Goal: Information Seeking & Learning: Learn about a topic

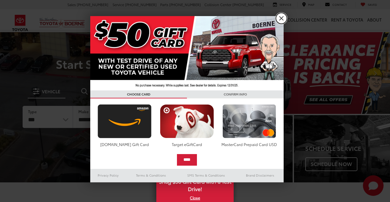
click at [284, 21] on link "X" at bounding box center [281, 18] width 11 height 11
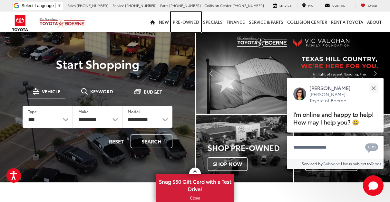
click at [195, 23] on link "Pre-Owned" at bounding box center [186, 22] width 30 height 21
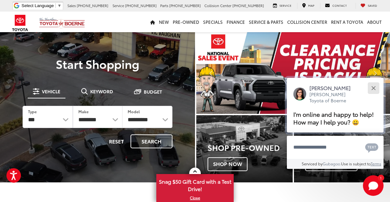
click at [379, 83] on button "Close" at bounding box center [373, 88] width 14 height 14
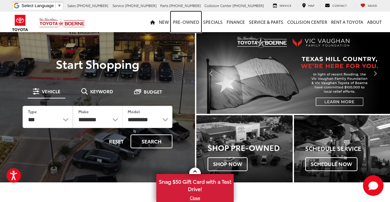
click at [190, 24] on link "Pre-Owned" at bounding box center [186, 22] width 30 height 21
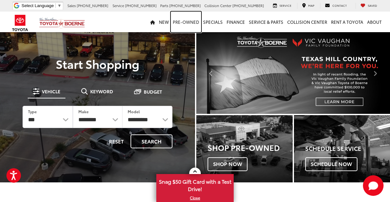
click at [192, 26] on link "Pre-Owned" at bounding box center [186, 22] width 30 height 21
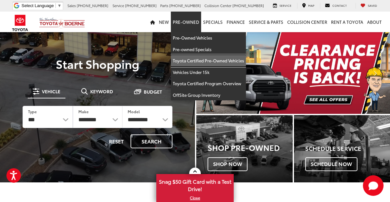
click at [240, 62] on link "Toyota Certified Pre-Owned Vehicles" at bounding box center [208, 61] width 75 height 12
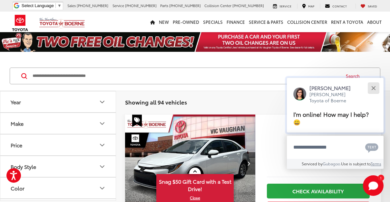
click at [371, 86] on button "Close" at bounding box center [373, 88] width 14 height 14
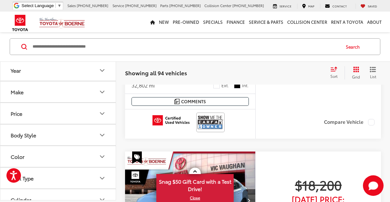
scroll to position [195, 0]
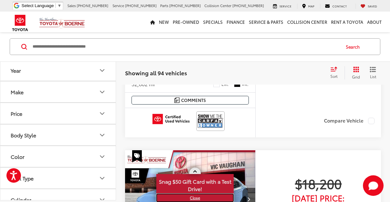
click at [200, 200] on link "X" at bounding box center [195, 198] width 76 height 7
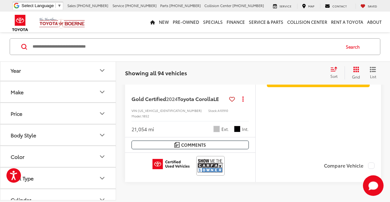
scroll to position [2636, 0]
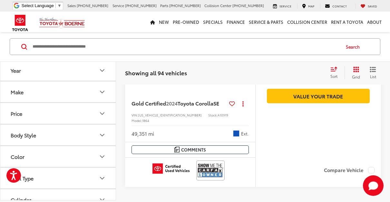
scroll to position [2667, 0]
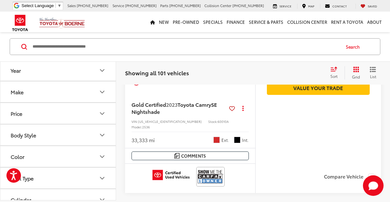
scroll to position [2675, 0]
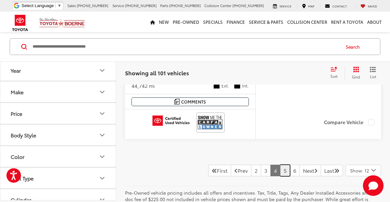
scroll to position [2721, 0]
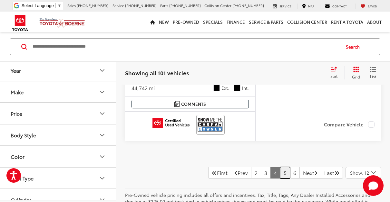
click at [280, 167] on link "5" at bounding box center [285, 173] width 10 height 12
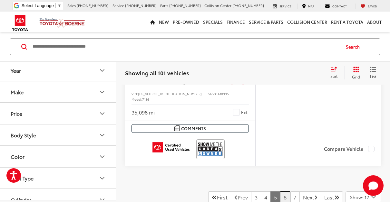
scroll to position [2685, 0]
click at [280, 191] on link "6" at bounding box center [285, 197] width 10 height 12
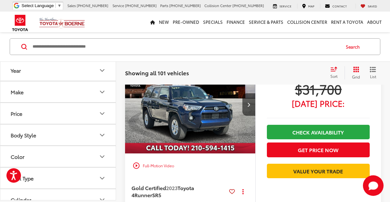
scroll to position [279, 0]
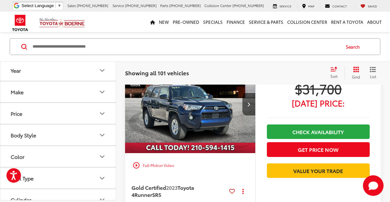
click at [162, 160] on div "play_circle_outline Full-Motion Video" at bounding box center [190, 166] width 121 height 12
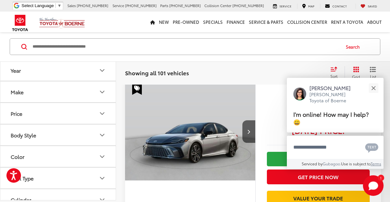
scroll to position [264, 0]
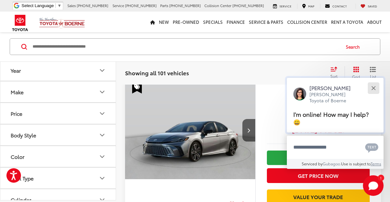
click at [373, 85] on button "Close" at bounding box center [373, 88] width 14 height 14
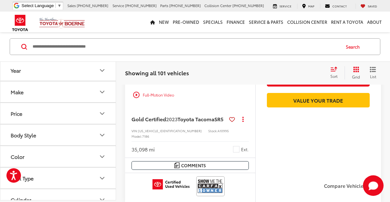
scroll to position [2648, 0]
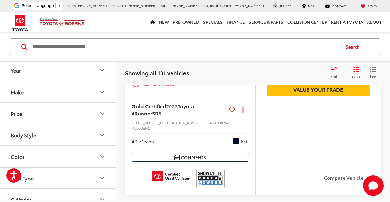
scroll to position [360, 0]
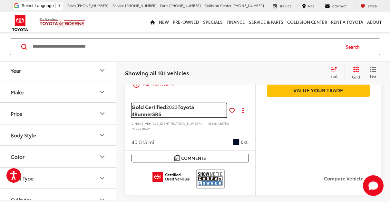
click at [194, 103] on span "Toyota 4Runner" at bounding box center [163, 110] width 63 height 15
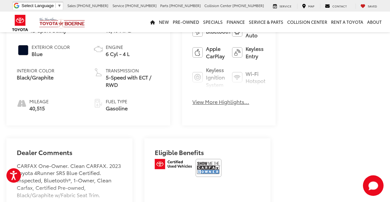
scroll to position [295, 0]
click at [194, 98] on button "View More Highlights..." at bounding box center [220, 101] width 57 height 7
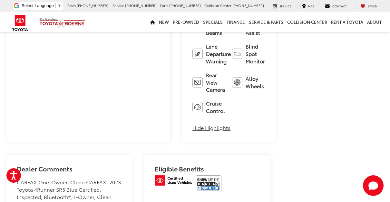
scroll to position [376, 0]
click at [192, 124] on button "Hide Highlights" at bounding box center [211, 127] width 38 height 7
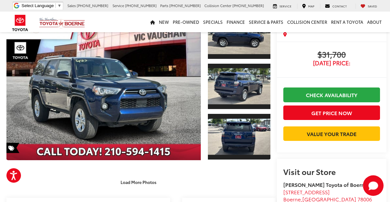
scroll to position [52, 0]
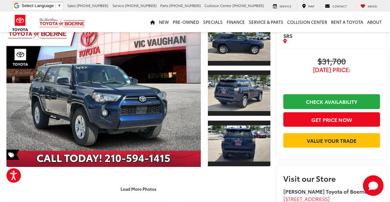
click at [339, 69] on span "[DATE] Price:" at bounding box center [331, 70] width 97 height 6
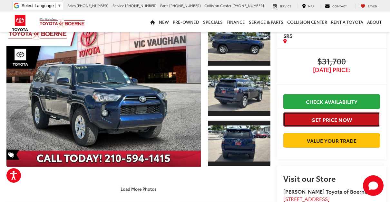
click at [340, 120] on button "Get Price Now" at bounding box center [331, 119] width 97 height 15
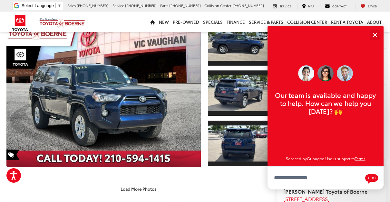
scroll to position [8, 0]
click at [376, 32] on button "Close" at bounding box center [375, 35] width 14 height 14
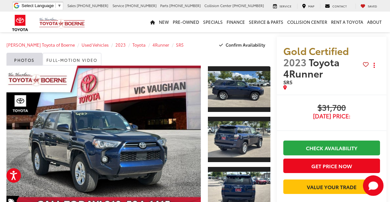
scroll to position [0, 0]
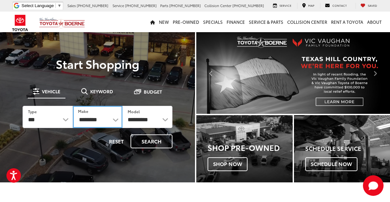
click at [116, 120] on select "**********" at bounding box center [98, 117] width 50 height 22
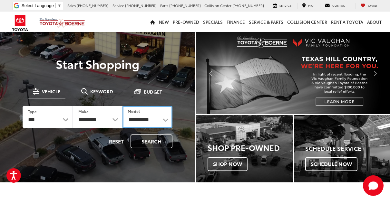
click at [164, 123] on select "**********" at bounding box center [147, 117] width 50 height 22
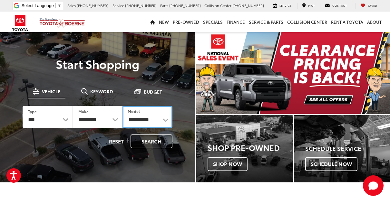
select select "********"
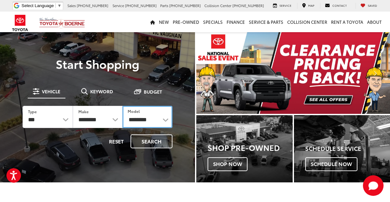
click at [122, 106] on select "**********" at bounding box center [147, 117] width 50 height 22
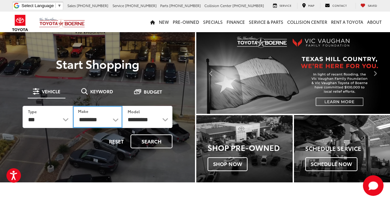
click at [117, 119] on select "******** ****" at bounding box center [98, 117] width 50 height 22
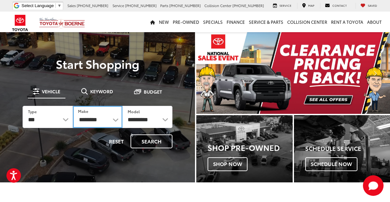
click at [119, 118] on select "******** ****" at bounding box center [98, 117] width 50 height 22
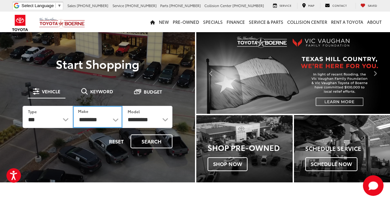
click at [115, 121] on select "******** ****" at bounding box center [98, 117] width 50 height 22
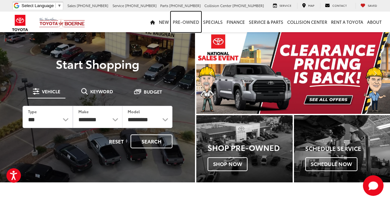
click at [192, 21] on link "Pre-Owned" at bounding box center [186, 22] width 30 height 21
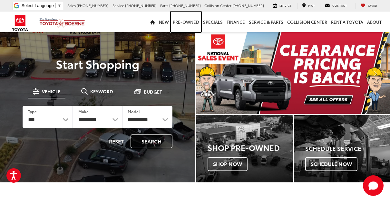
click at [195, 22] on link "Pre-Owned" at bounding box center [186, 22] width 30 height 21
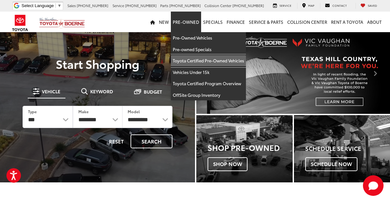
click at [232, 62] on link "Toyota Certified Pre-Owned Vehicles" at bounding box center [208, 61] width 75 height 12
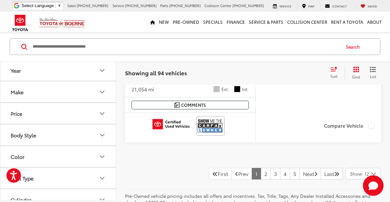
scroll to position [2674, 0]
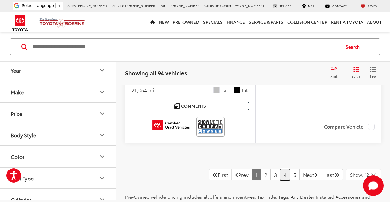
click at [280, 169] on link "4" at bounding box center [285, 175] width 10 height 12
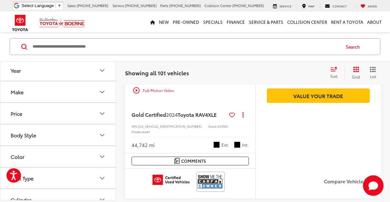
scroll to position [2667, 0]
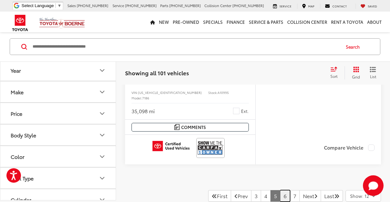
scroll to position [2687, 0]
click at [280, 190] on link "6" at bounding box center [285, 196] width 10 height 12
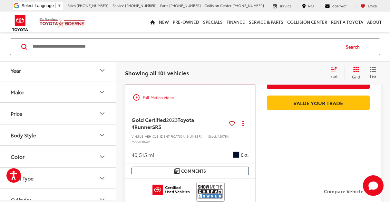
scroll to position [347, 0]
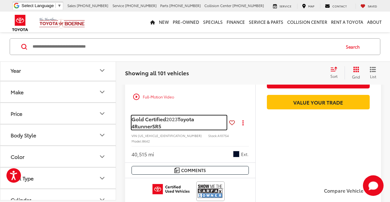
click at [194, 115] on span "Toyota 4Runner" at bounding box center [163, 122] width 63 height 15
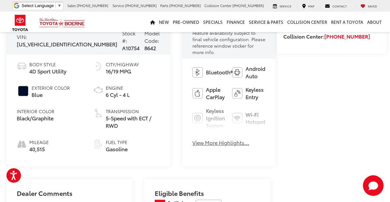
scroll to position [256, 0]
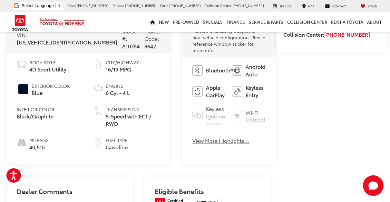
click at [203, 137] on button "View More Highlights..." at bounding box center [220, 140] width 57 height 7
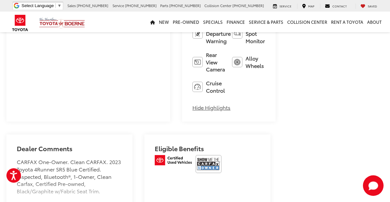
scroll to position [396, 0]
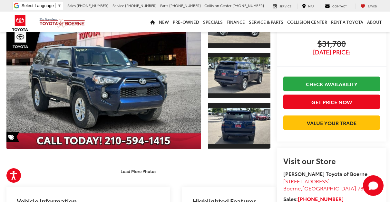
scroll to position [64, 0]
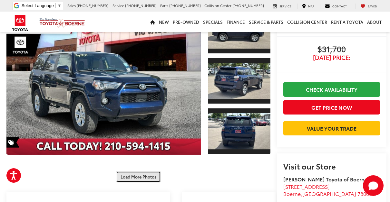
click at [142, 171] on button "Load More Photos" at bounding box center [138, 176] width 45 height 11
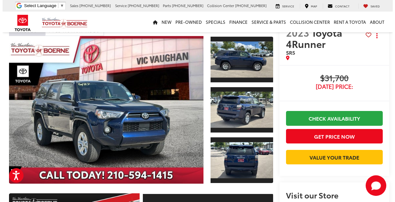
scroll to position [34, 0]
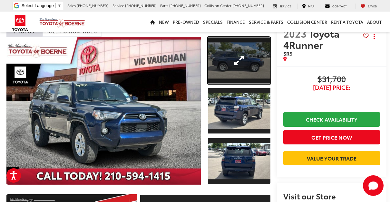
click at [240, 62] on link "Expand Photo 1" at bounding box center [239, 60] width 63 height 47
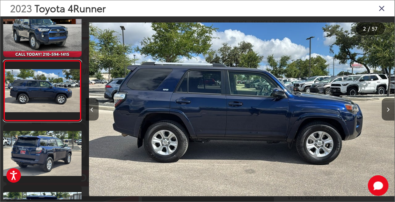
scroll to position [0, 309]
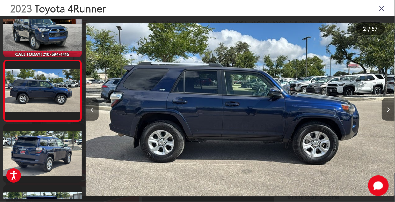
click at [373, 27] on span "57" at bounding box center [375, 28] width 6 height 7
click at [390, 106] on button "Next image" at bounding box center [388, 109] width 13 height 23
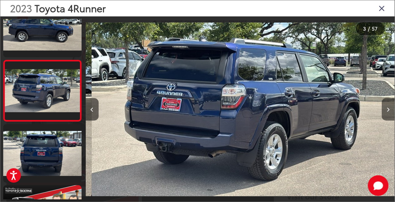
scroll to position [0, 618]
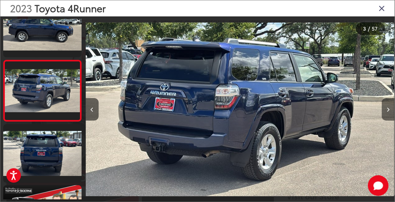
click at [388, 106] on button "Next image" at bounding box center [388, 109] width 13 height 23
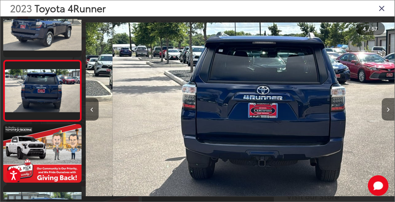
scroll to position [0, 927]
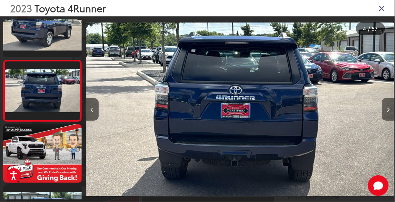
click at [388, 110] on icon "Next image" at bounding box center [388, 110] width 3 height 5
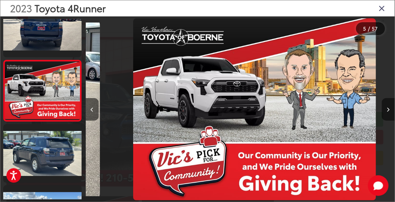
scroll to position [0, 1236]
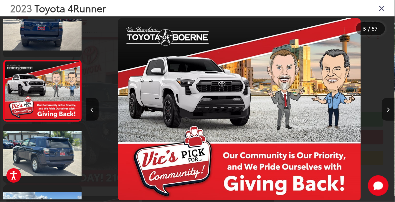
click at [389, 108] on icon "Next image" at bounding box center [388, 110] width 3 height 5
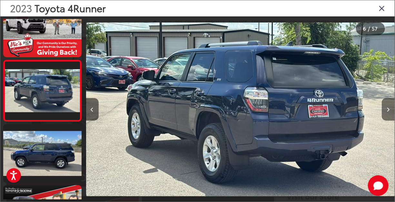
scroll to position [0, 1546]
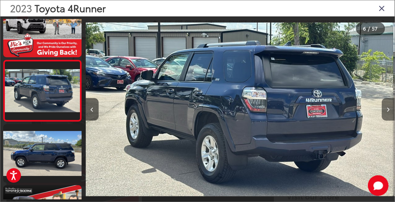
click at [390, 104] on button "Next image" at bounding box center [388, 109] width 13 height 23
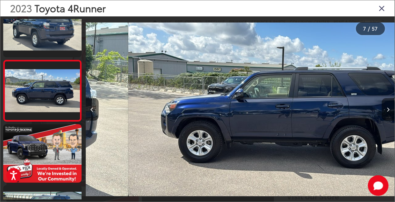
scroll to position [0, 1855]
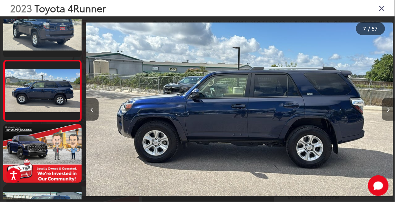
click at [388, 110] on icon "Next image" at bounding box center [388, 110] width 3 height 5
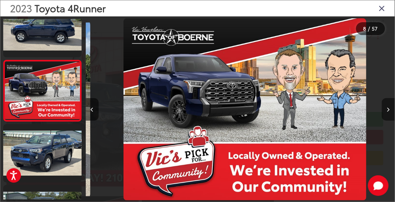
scroll to position [0, 2164]
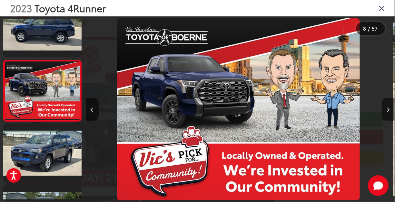
click at [388, 110] on icon "Next image" at bounding box center [388, 110] width 3 height 5
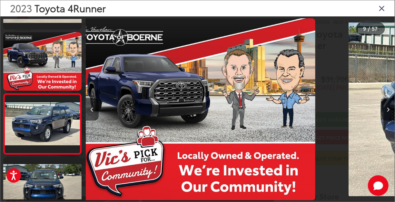
scroll to position [0, 0]
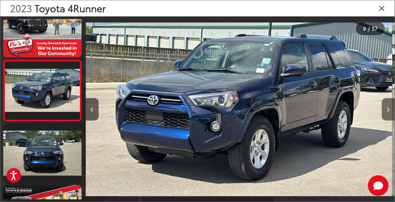
click at [388, 110] on icon "Next image" at bounding box center [388, 110] width 3 height 5
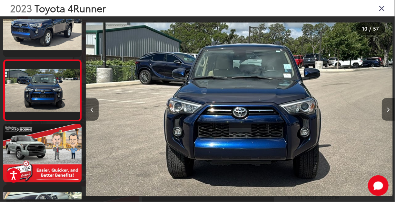
click at [388, 110] on icon "Next image" at bounding box center [388, 110] width 3 height 5
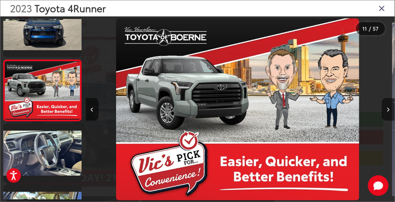
click at [388, 110] on icon "Next image" at bounding box center [388, 110] width 3 height 5
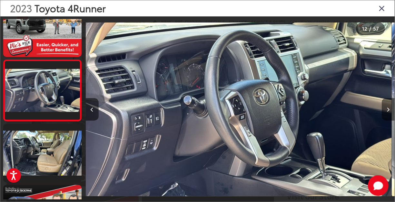
click at [389, 110] on icon "Next image" at bounding box center [388, 110] width 3 height 5
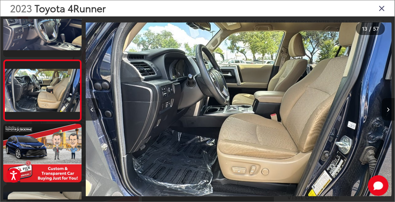
click at [388, 110] on icon "Next image" at bounding box center [388, 110] width 3 height 5
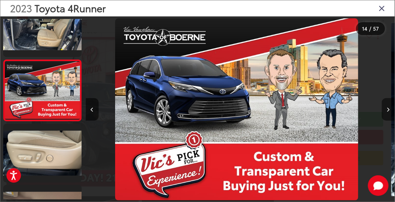
click at [389, 110] on icon "Next image" at bounding box center [388, 110] width 3 height 5
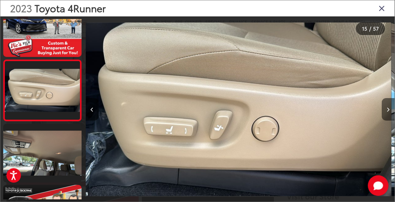
click at [389, 110] on icon "Next image" at bounding box center [388, 110] width 3 height 5
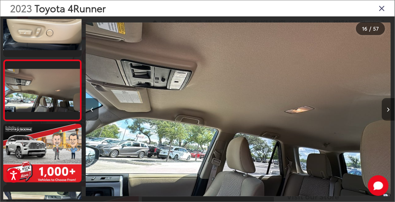
click at [388, 112] on icon "Next image" at bounding box center [388, 110] width 3 height 5
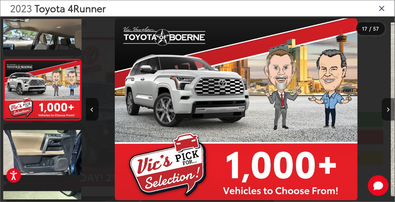
click at [389, 109] on icon "Next image" at bounding box center [388, 110] width 3 height 5
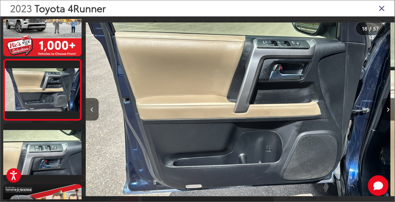
click at [388, 110] on icon "Next image" at bounding box center [388, 110] width 3 height 5
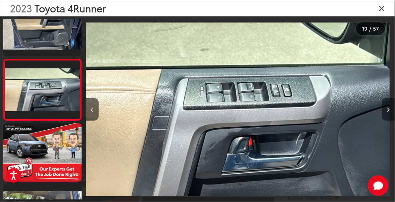
click at [388, 110] on icon "Next image" at bounding box center [388, 110] width 3 height 5
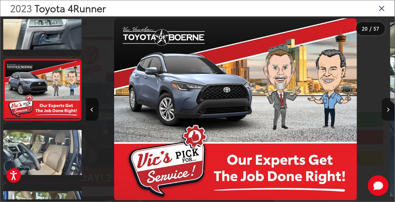
click at [388, 113] on button "Next image" at bounding box center [388, 109] width 13 height 23
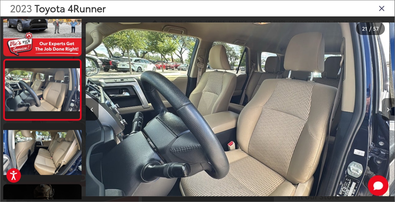
click at [389, 112] on icon "Next image" at bounding box center [388, 110] width 3 height 5
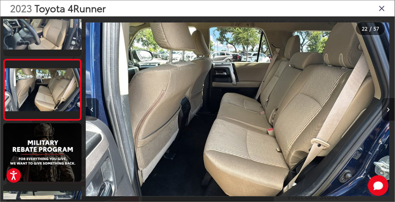
click at [388, 110] on icon "Next image" at bounding box center [388, 110] width 3 height 5
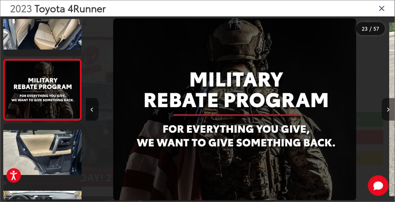
click at [389, 106] on button "Next image" at bounding box center [388, 109] width 13 height 23
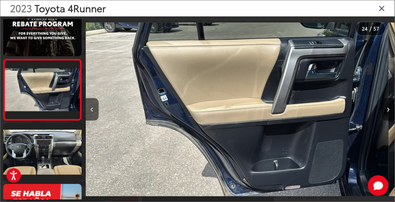
click at [387, 111] on icon "Next image" at bounding box center [388, 110] width 3 height 5
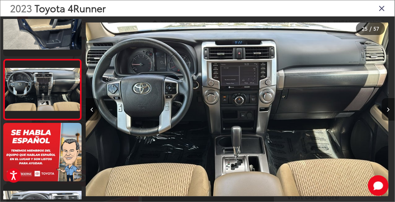
click at [388, 110] on icon "Next image" at bounding box center [388, 110] width 3 height 5
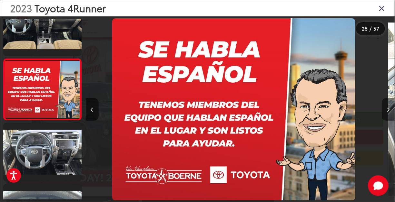
click at [388, 110] on icon "Next image" at bounding box center [388, 110] width 3 height 5
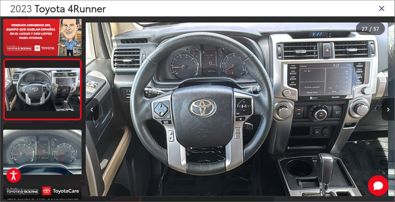
click at [389, 110] on icon "Next image" at bounding box center [388, 110] width 3 height 5
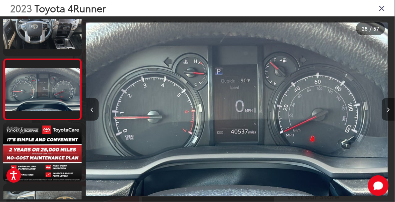
click at [388, 110] on icon "Next image" at bounding box center [388, 110] width 3 height 5
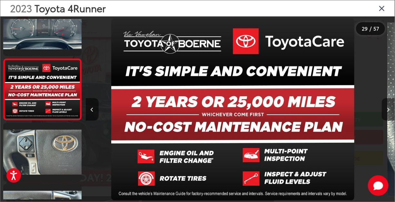
click at [389, 108] on icon "Next image" at bounding box center [388, 110] width 3 height 5
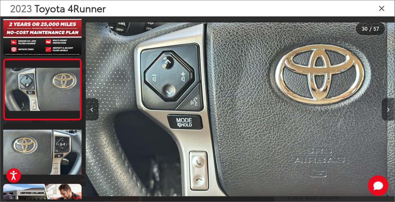
click at [388, 110] on icon "Next image" at bounding box center [388, 110] width 3 height 5
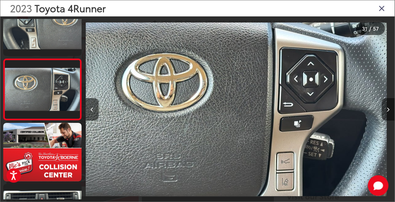
click at [388, 110] on icon "Next image" at bounding box center [388, 110] width 3 height 5
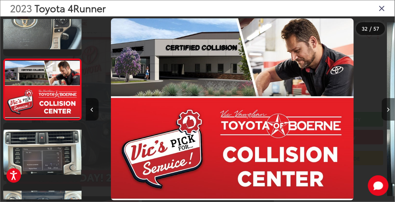
click at [388, 110] on icon "Next image" at bounding box center [388, 110] width 3 height 5
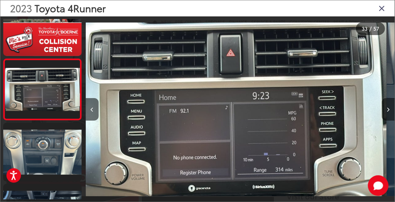
click at [389, 108] on icon "Next image" at bounding box center [388, 110] width 3 height 5
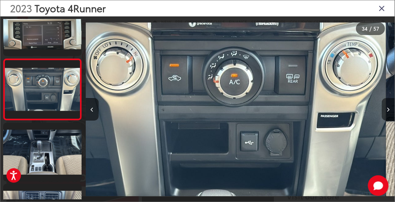
click at [388, 110] on icon "Next image" at bounding box center [388, 110] width 3 height 5
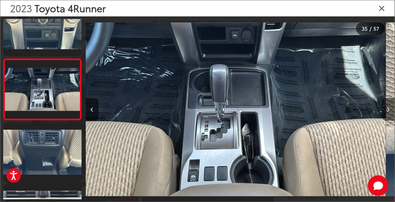
click at [388, 110] on icon "Next image" at bounding box center [388, 110] width 3 height 5
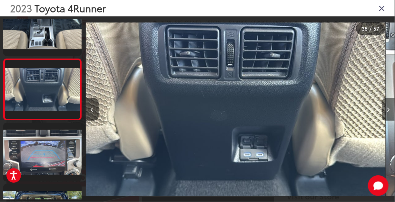
click at [388, 110] on icon "Next image" at bounding box center [388, 110] width 3 height 5
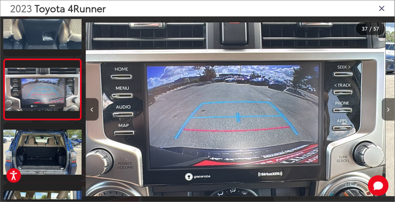
click at [388, 110] on icon "Next image" at bounding box center [388, 110] width 3 height 5
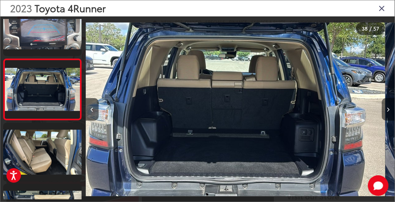
click at [388, 110] on icon "Next image" at bounding box center [388, 110] width 3 height 5
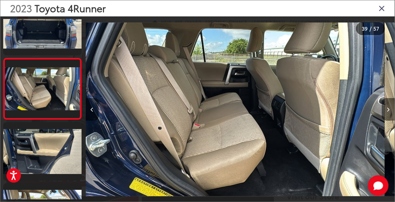
click at [388, 112] on icon "Next image" at bounding box center [388, 110] width 3 height 5
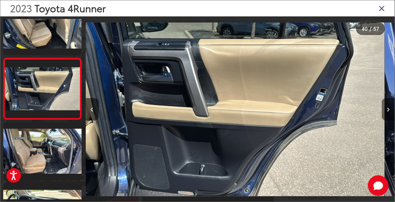
click at [389, 111] on icon "Next image" at bounding box center [388, 110] width 3 height 5
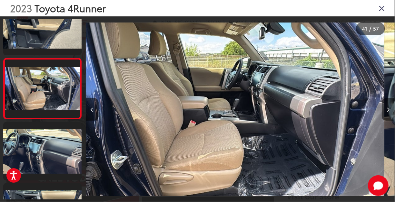
click at [389, 111] on icon "Next image" at bounding box center [388, 110] width 3 height 5
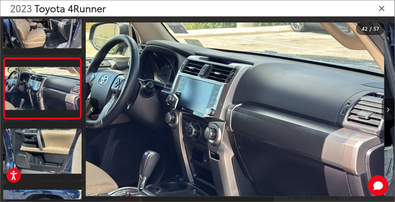
click at [388, 110] on icon "Next image" at bounding box center [388, 110] width 3 height 5
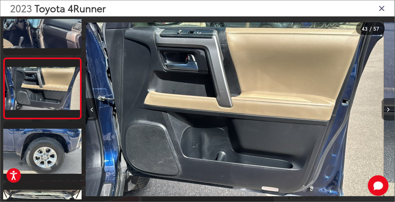
click at [388, 110] on icon "Next image" at bounding box center [388, 110] width 3 height 5
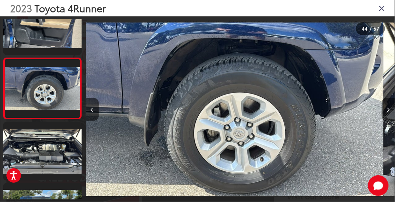
click at [388, 110] on icon "Next image" at bounding box center [388, 110] width 3 height 5
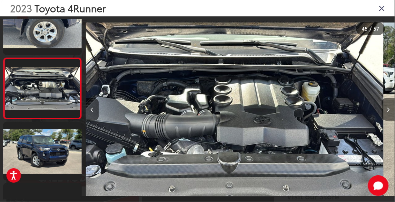
click at [389, 109] on icon "Next image" at bounding box center [388, 110] width 3 height 5
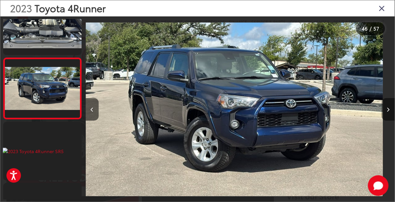
click at [384, 115] on button "Next image" at bounding box center [388, 109] width 13 height 23
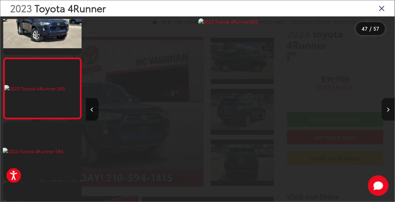
click at [387, 108] on icon "Next image" at bounding box center [388, 110] width 3 height 5
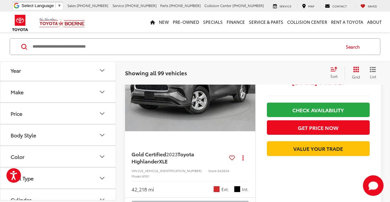
scroll to position [2405, 0]
